Goal: Information Seeking & Learning: Learn about a topic

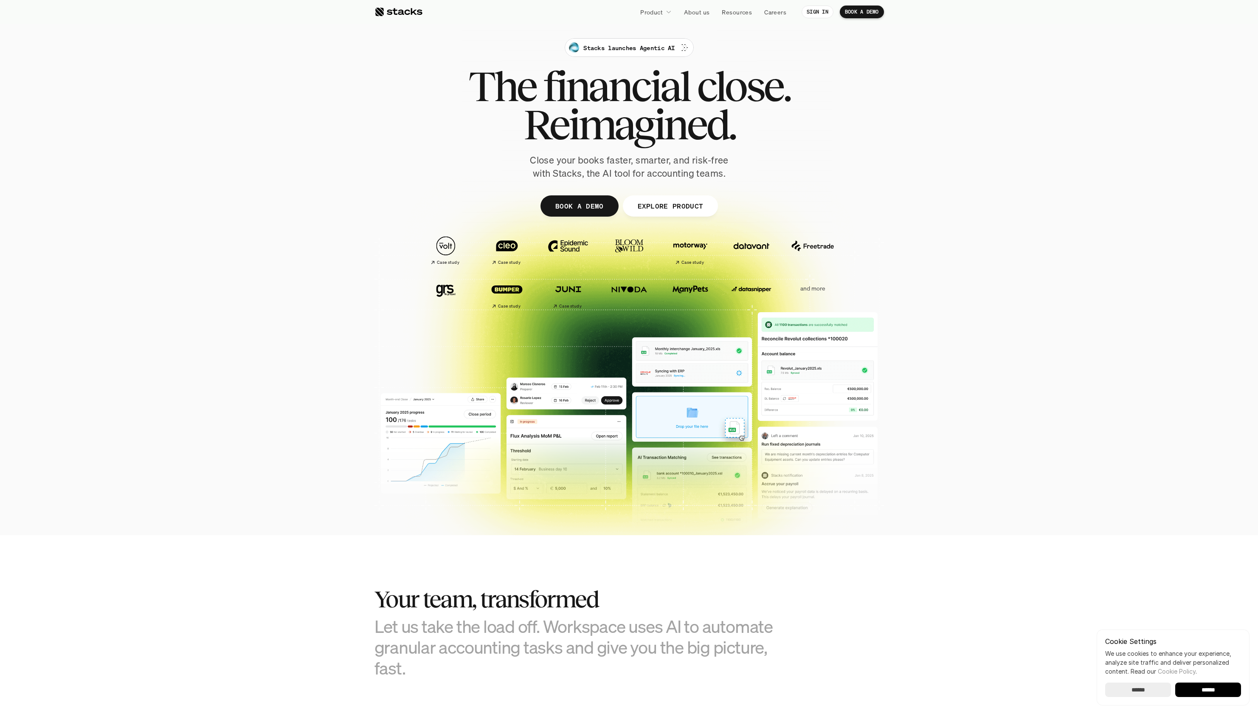
drag, startPoint x: 1229, startPoint y: 476, endPoint x: 1227, endPoint y: 238, distance: 238.6
click at [1227, 264] on section "Stacks launches Agentic AI The financial close. Reimagined. Close your books fa…" at bounding box center [629, 267] width 1258 height 535
drag, startPoint x: 1227, startPoint y: 238, endPoint x: 917, endPoint y: 112, distance: 335.0
click at [948, 123] on section "Stacks launches Agentic AI The financial close. Reimagined. Close your books fa…" at bounding box center [629, 267] width 1258 height 535
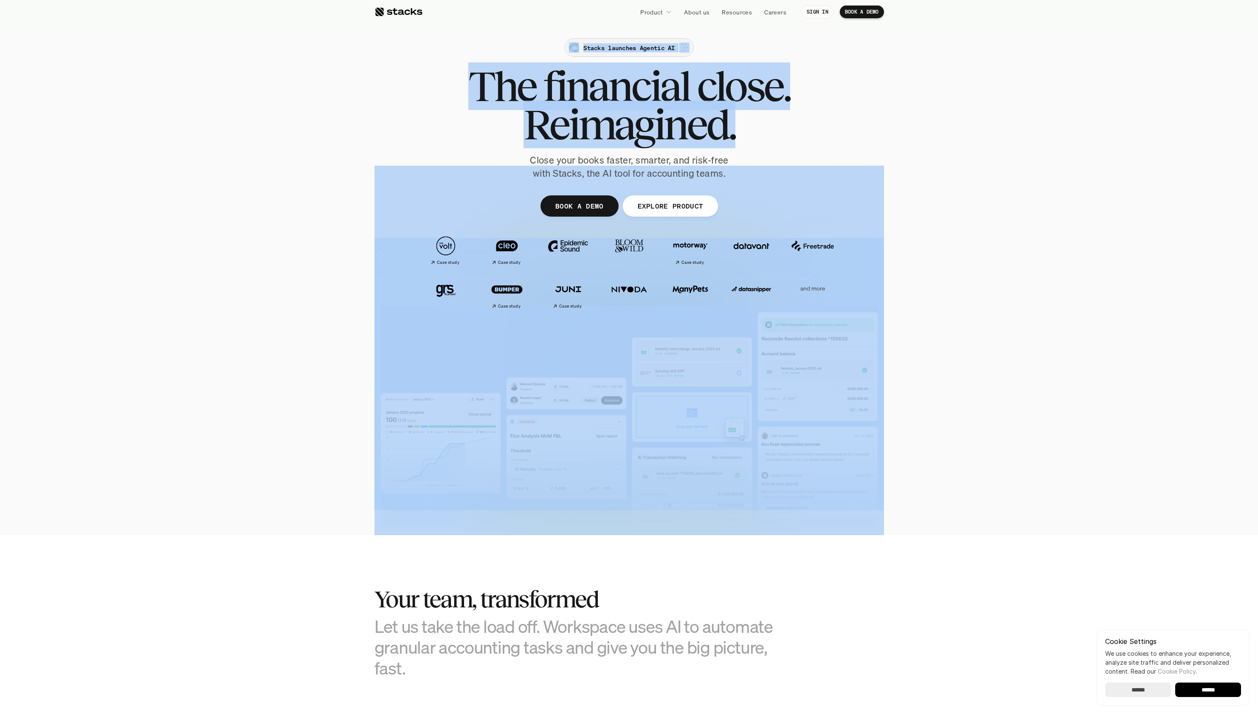
click at [656, 44] on p "Stacks launches Agentic AI" at bounding box center [628, 47] width 91 height 9
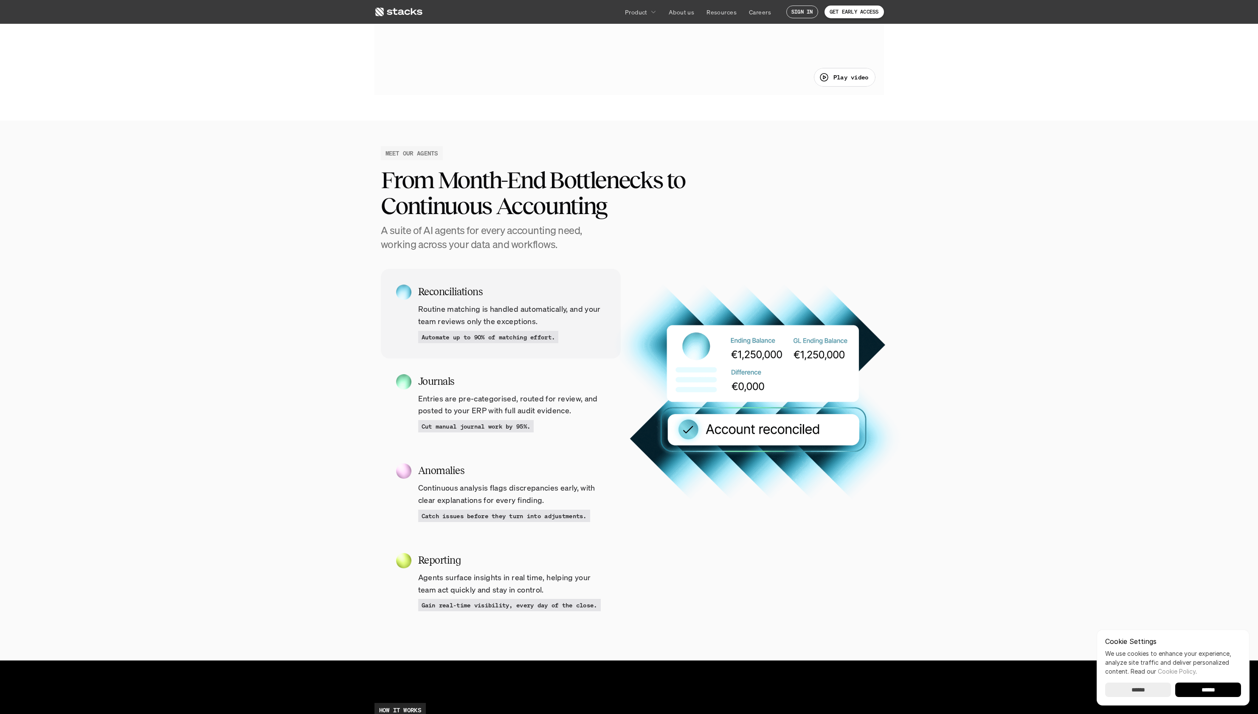
drag, startPoint x: 635, startPoint y: 230, endPoint x: 728, endPoint y: 399, distance: 192.8
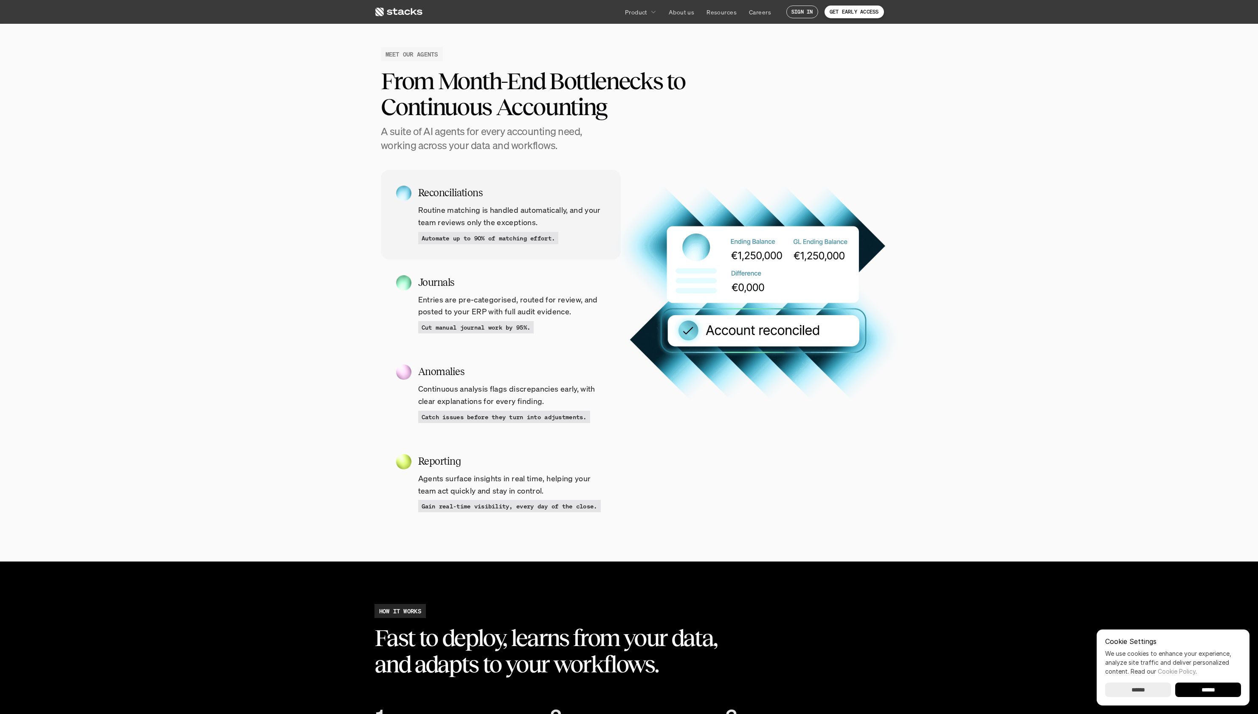
click at [408, 16] on icon at bounding box center [398, 12] width 48 height 10
click at [408, 16] on html "Product About us Resources Careers SIGN IN GET EARLY ACCESS Agentic AI for Fina…" at bounding box center [629, 338] width 1258 height 2821
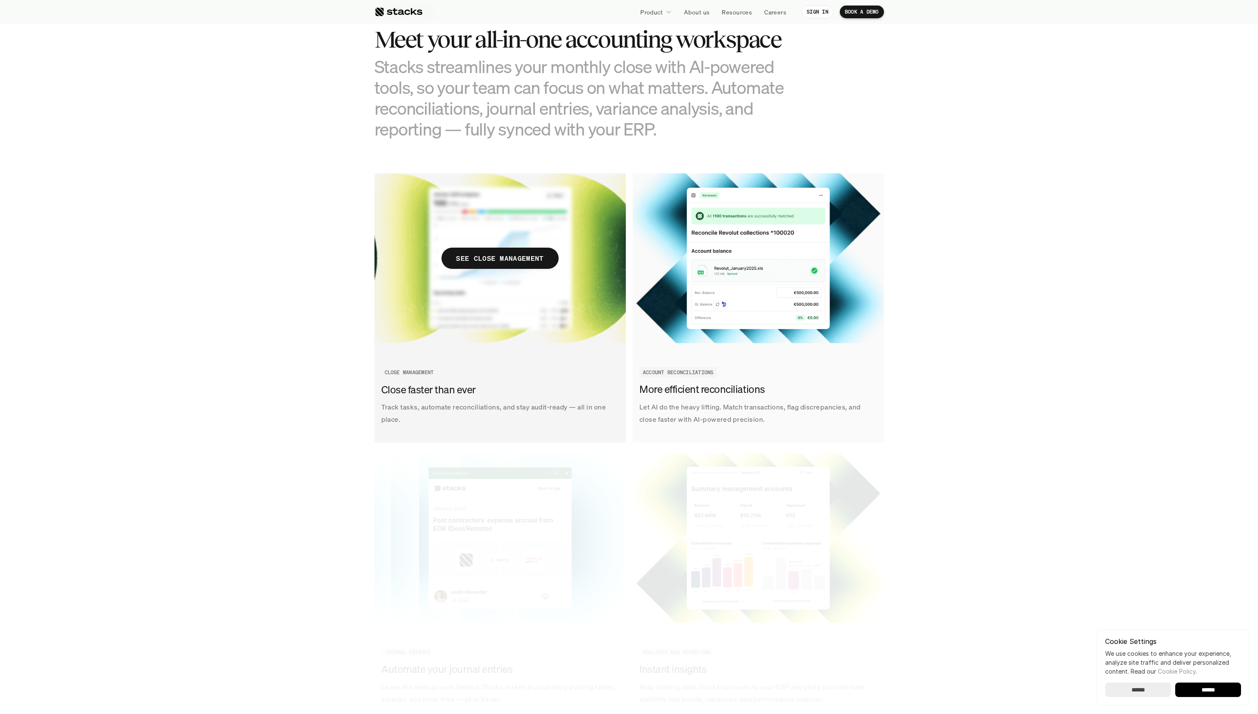
scroll to position [883, 0]
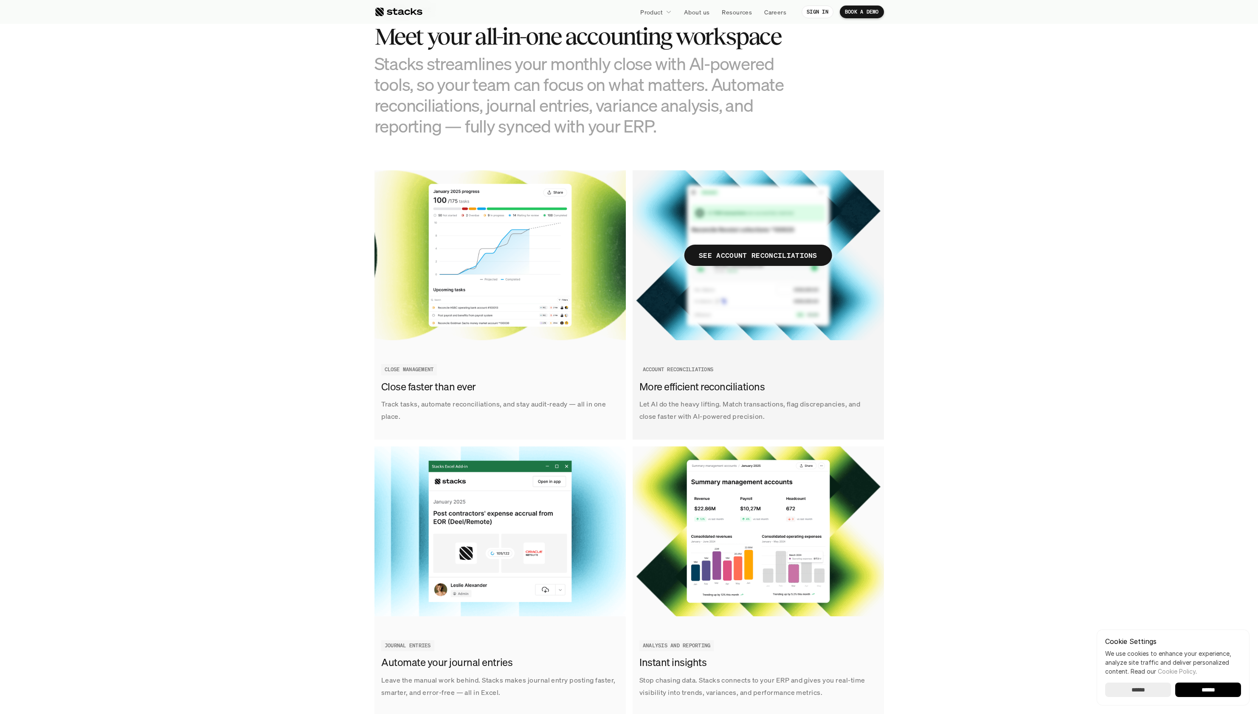
click at [781, 269] on img at bounding box center [758, 255] width 251 height 170
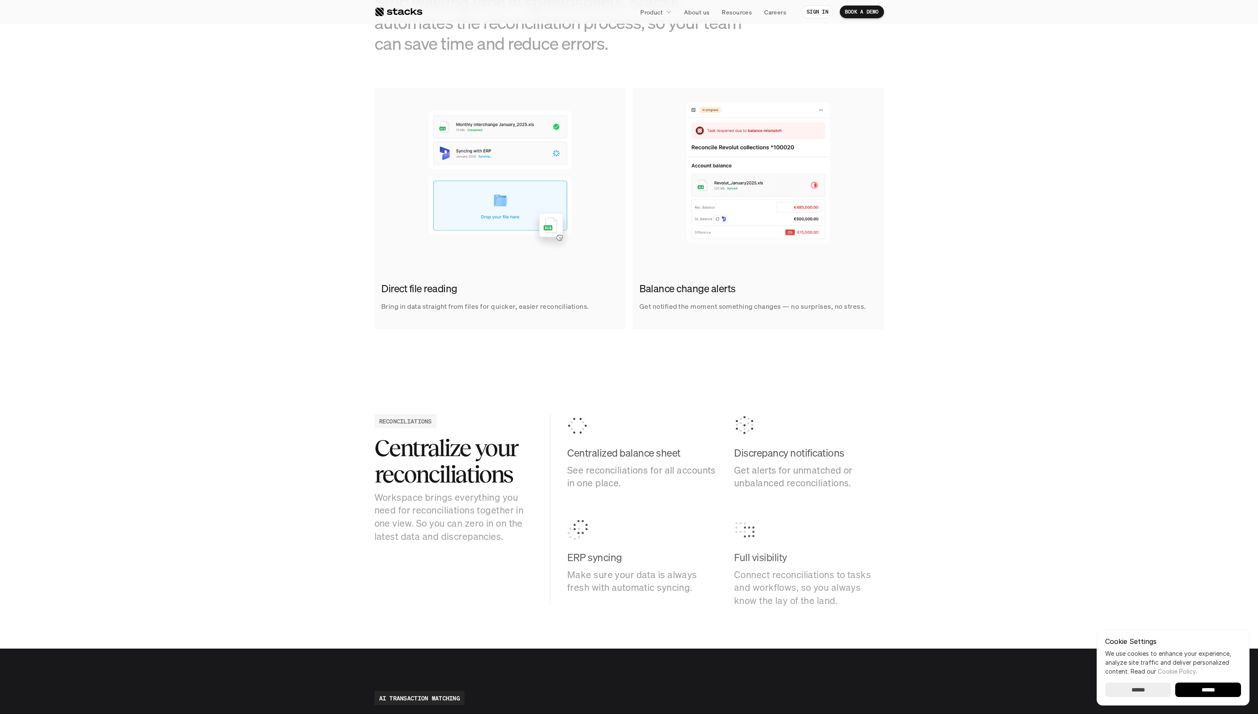
scroll to position [502, 0]
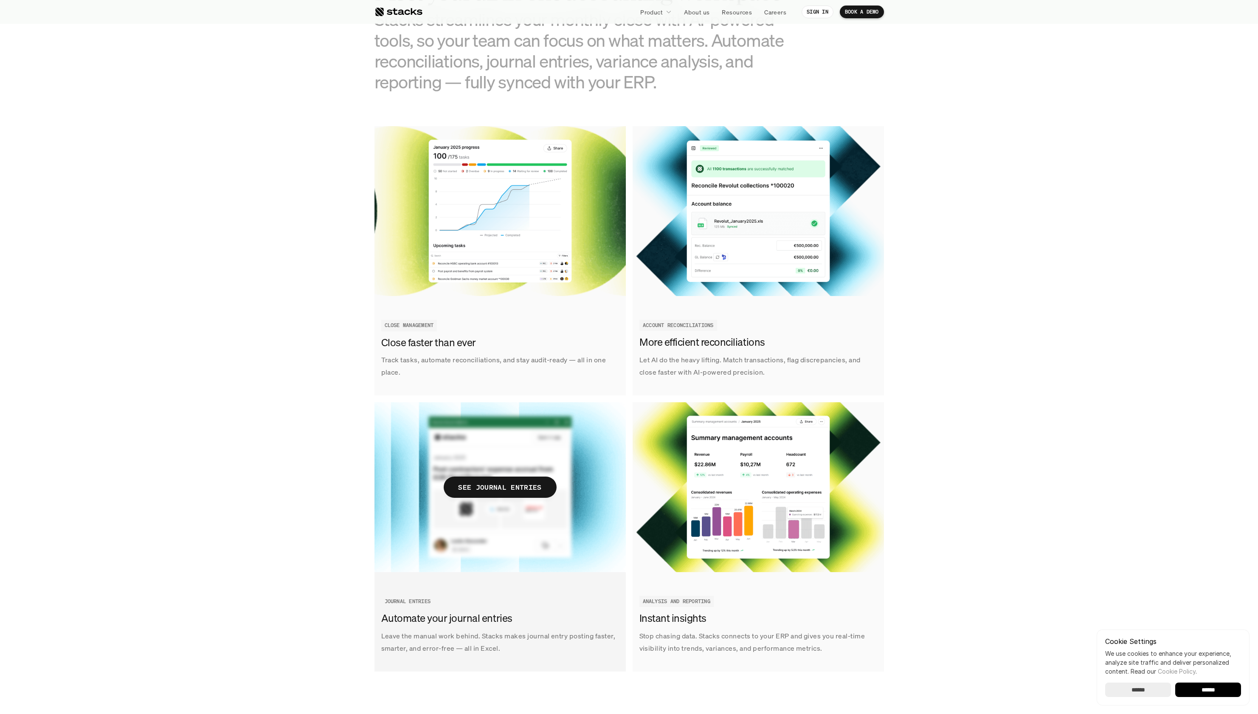
scroll to position [936, 0]
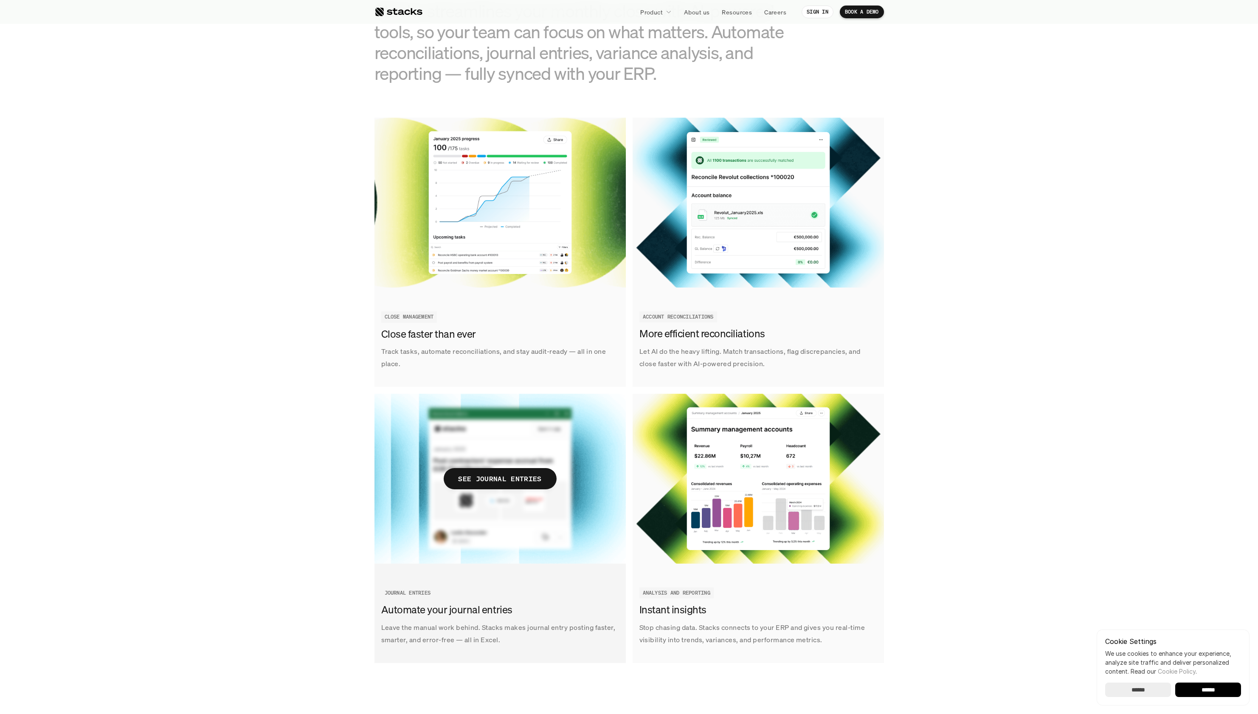
click at [515, 537] on img at bounding box center [499, 479] width 251 height 170
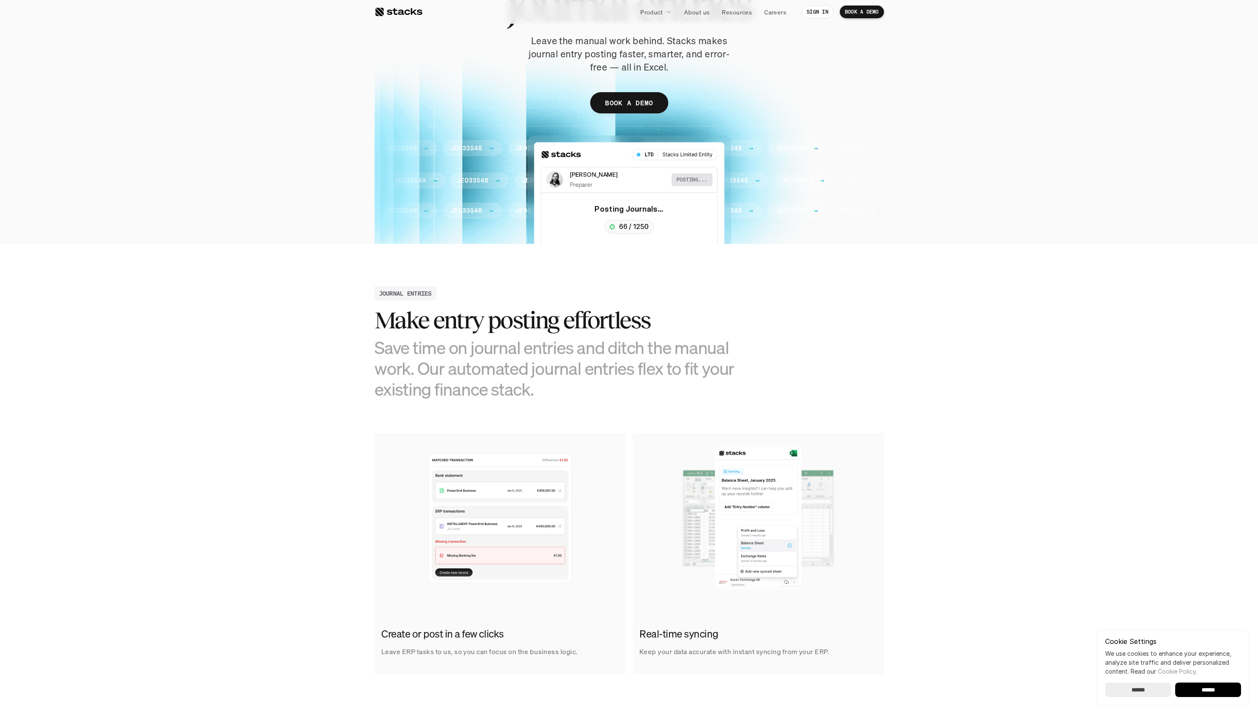
scroll to position [161, 0]
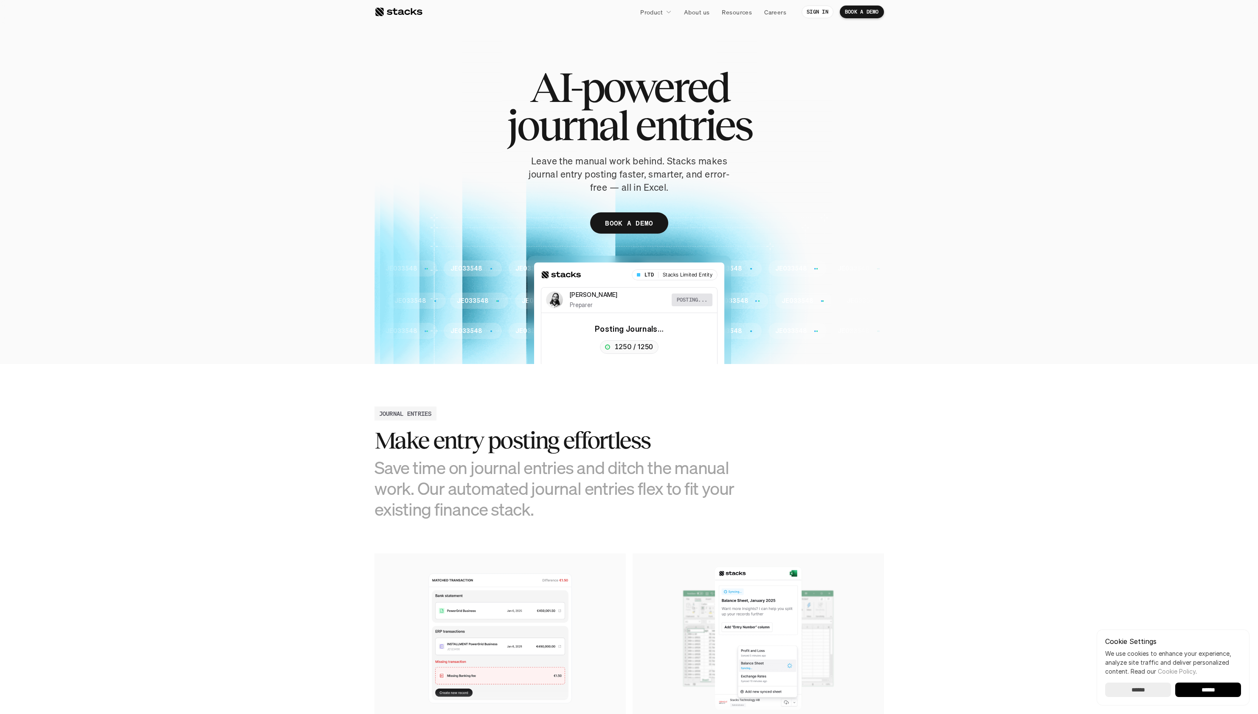
drag, startPoint x: 702, startPoint y: 363, endPoint x: 676, endPoint y: 349, distance: 28.7
click at [676, 349] on div "JE033548 JE033548 JE033548 JE033548 JE033548 JE033548 JE033548 JE033548 JE03354…" at bounding box center [628, 310] width 509 height 108
drag, startPoint x: 632, startPoint y: 298, endPoint x: 587, endPoint y: 243, distance: 71.2
click at [587, 243] on div "AI-powered journal entries Leave the manual work behind. Stacks makes journal e…" at bounding box center [628, 199] width 509 height 330
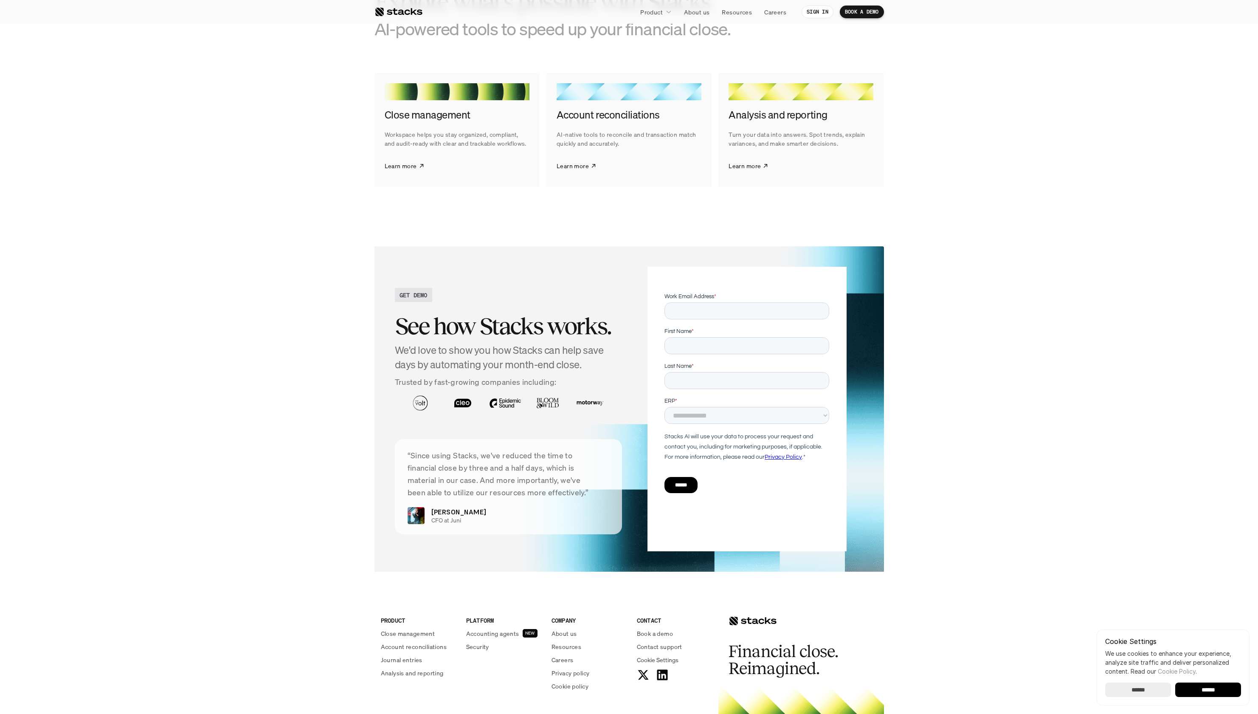
scroll to position [1282, 0]
click at [323, 412] on section "GET DEMO See how Stacks works. We'd love to show you how Stacks can help save d…" at bounding box center [629, 409] width 1258 height 359
